Goal: Information Seeking & Learning: Learn about a topic

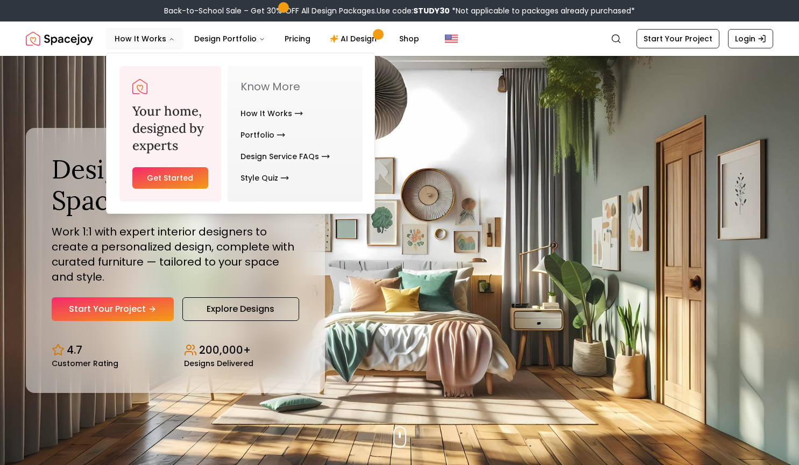
drag, startPoint x: 169, startPoint y: 124, endPoint x: 183, endPoint y: 125, distance: 14.0
click at [173, 126] on h3 "Your home, designed by experts" at bounding box center [170, 129] width 76 height 52
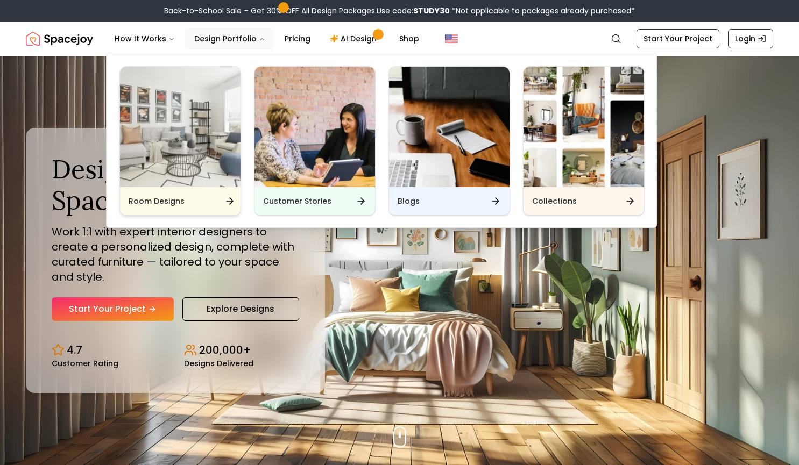
click at [169, 148] on img "Main" at bounding box center [180, 127] width 120 height 120
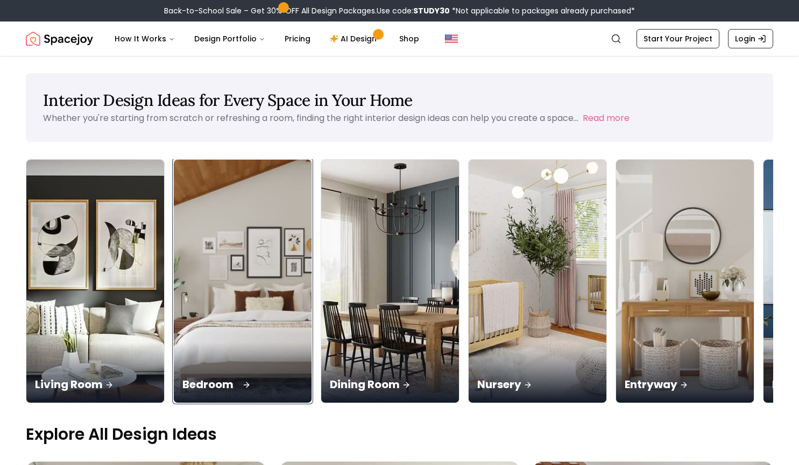
click at [181, 343] on div "Bedroom" at bounding box center [243, 373] width 138 height 60
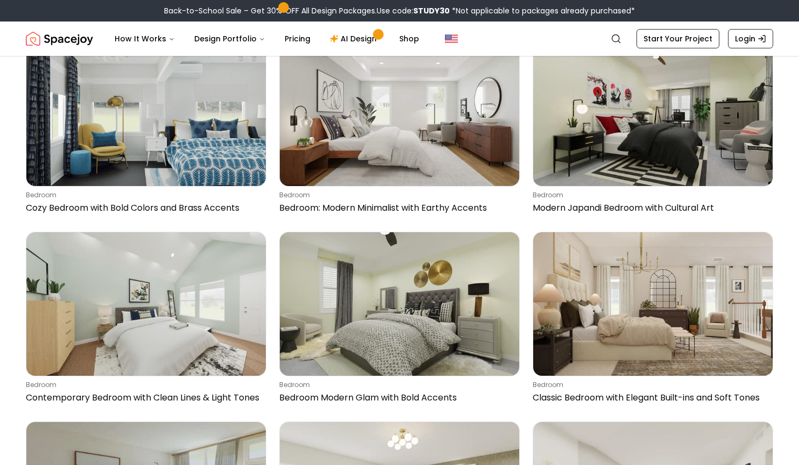
scroll to position [2379, 0]
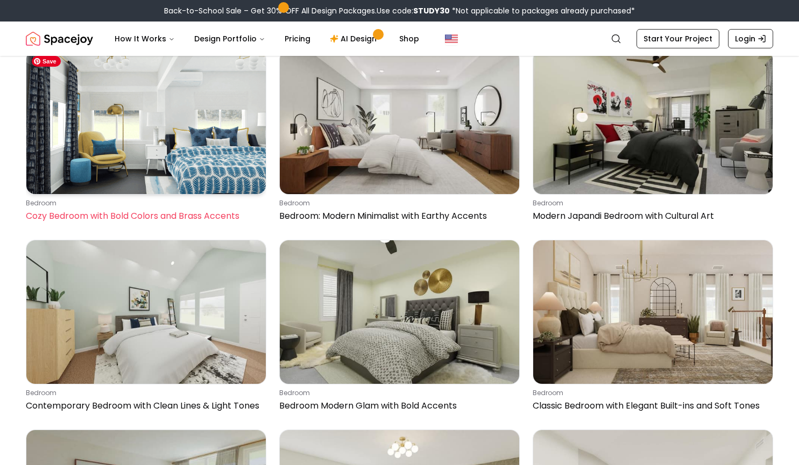
click at [223, 152] on img at bounding box center [145, 123] width 239 height 144
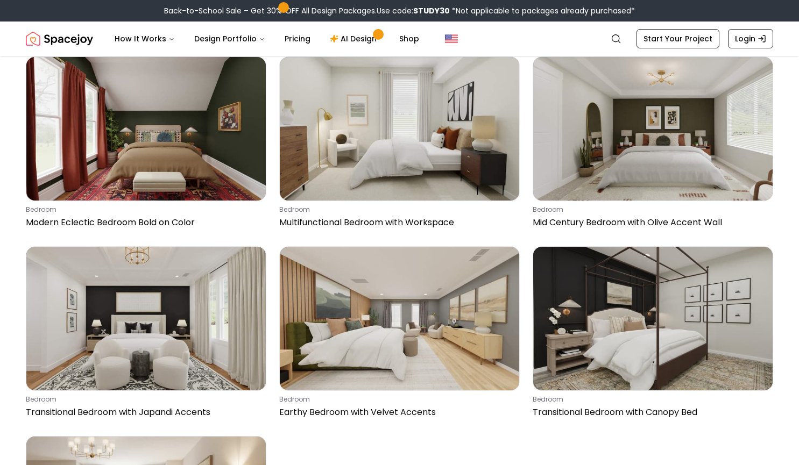
scroll to position [6382, 0]
